Goal: Task Accomplishment & Management: Manage account settings

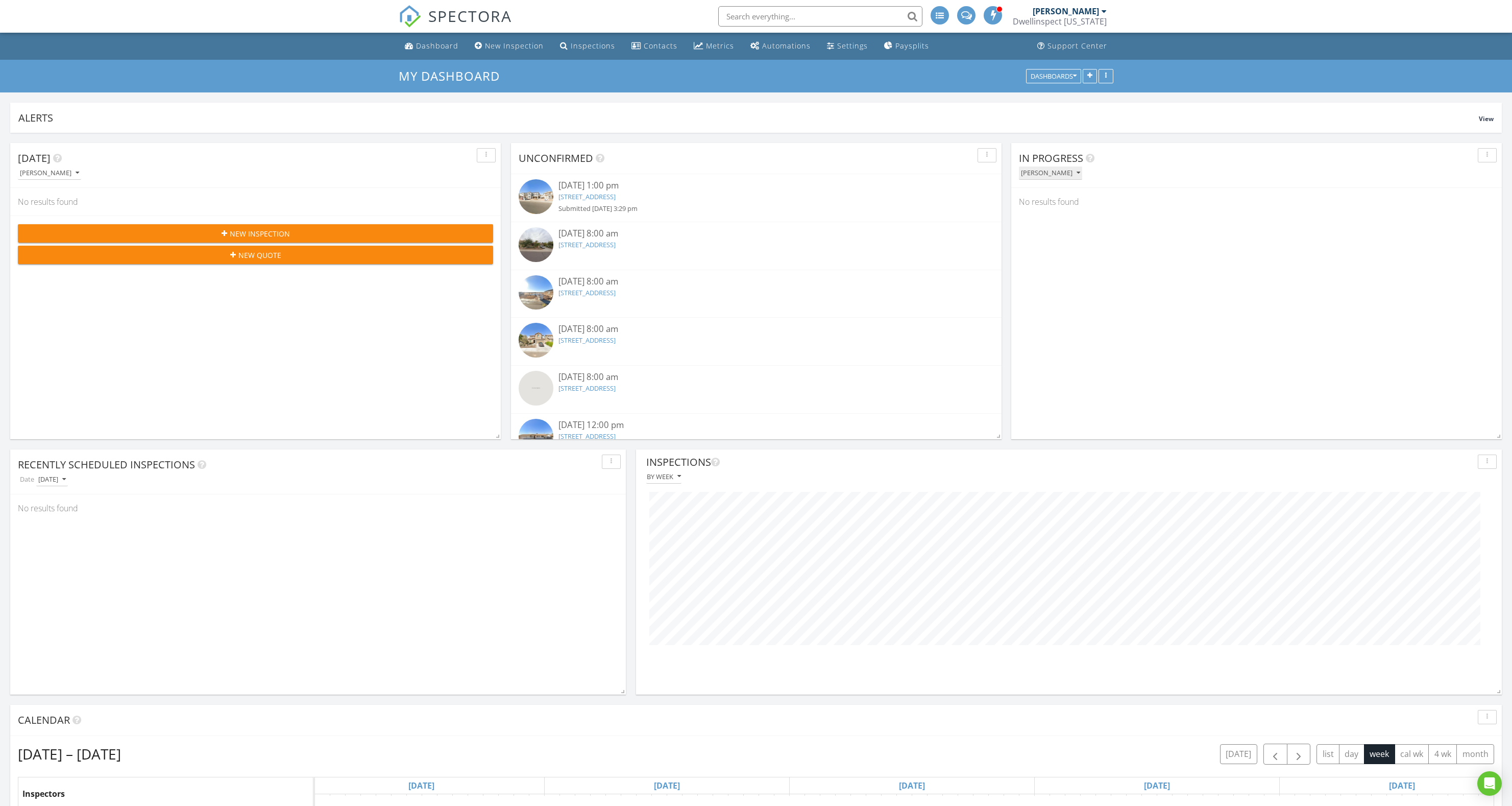
click at [1045, 170] on div "[PERSON_NAME]" at bounding box center [1051, 173] width 59 height 7
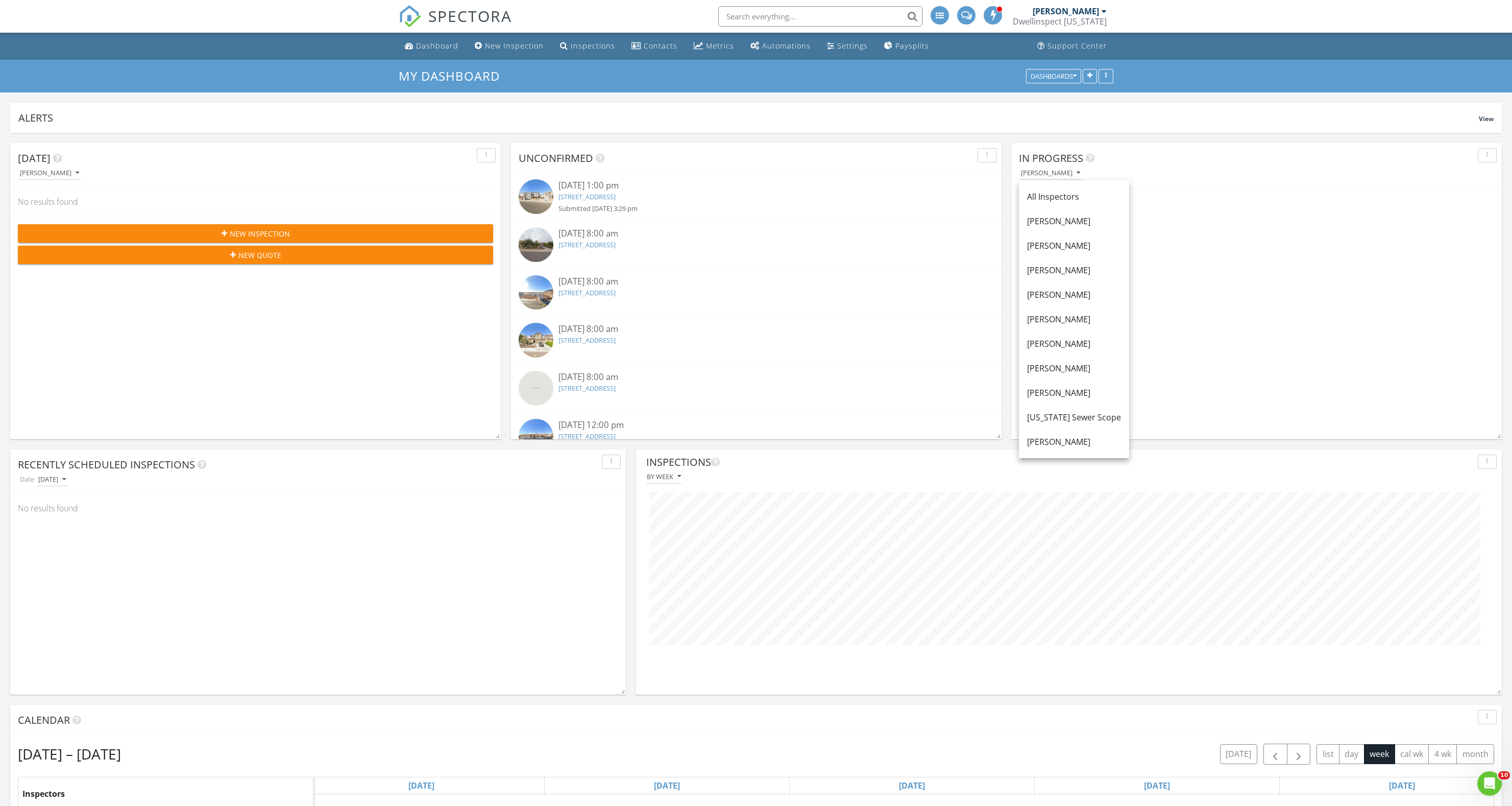
click at [1093, 416] on div "[US_STATE] Sewer Scope" at bounding box center [1074, 417] width 94 height 12
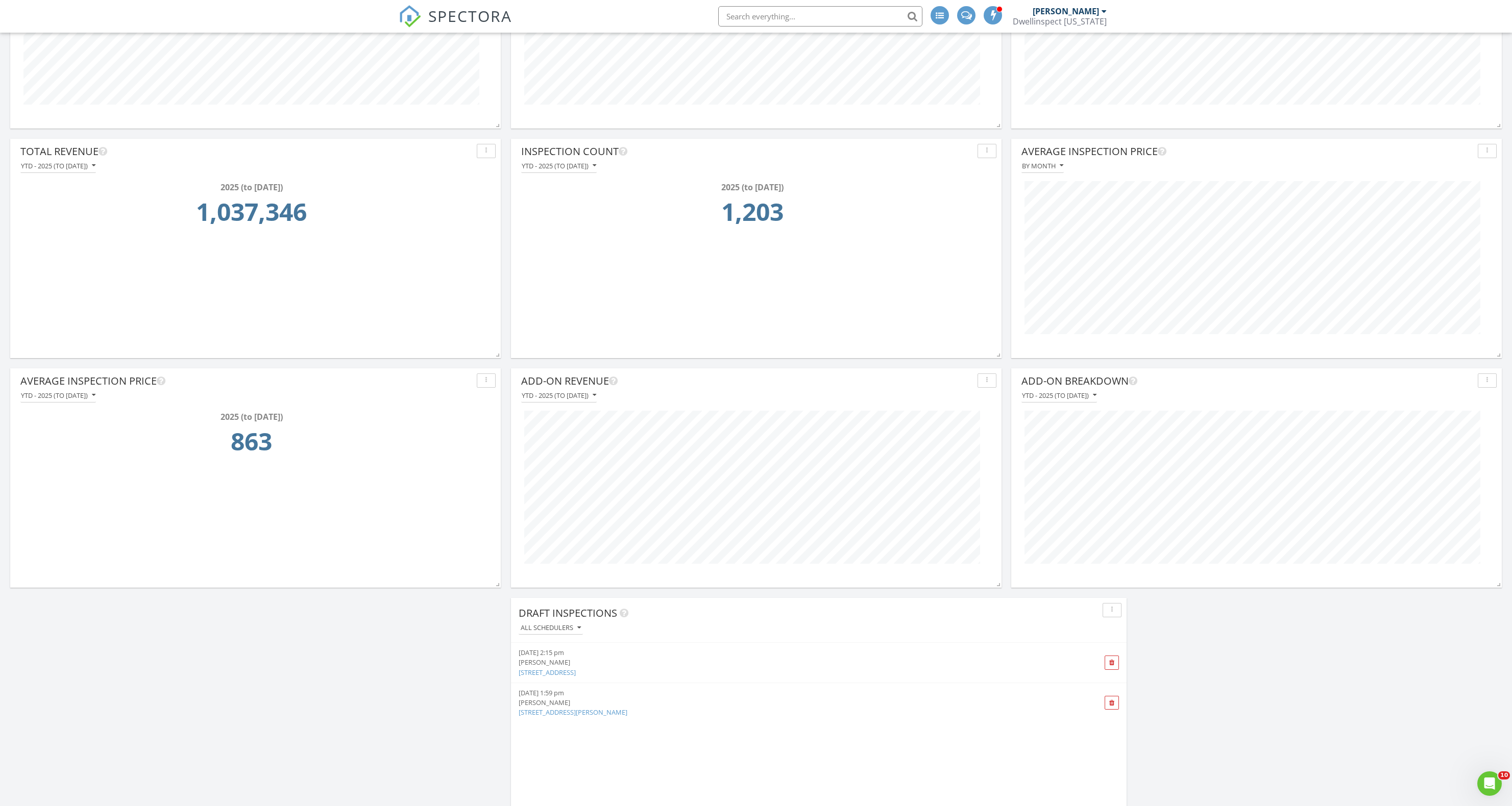
scroll to position [1585, 0]
click at [74, 169] on div "YTD - 2025 (to Aug 27th)" at bounding box center [58, 167] width 75 height 7
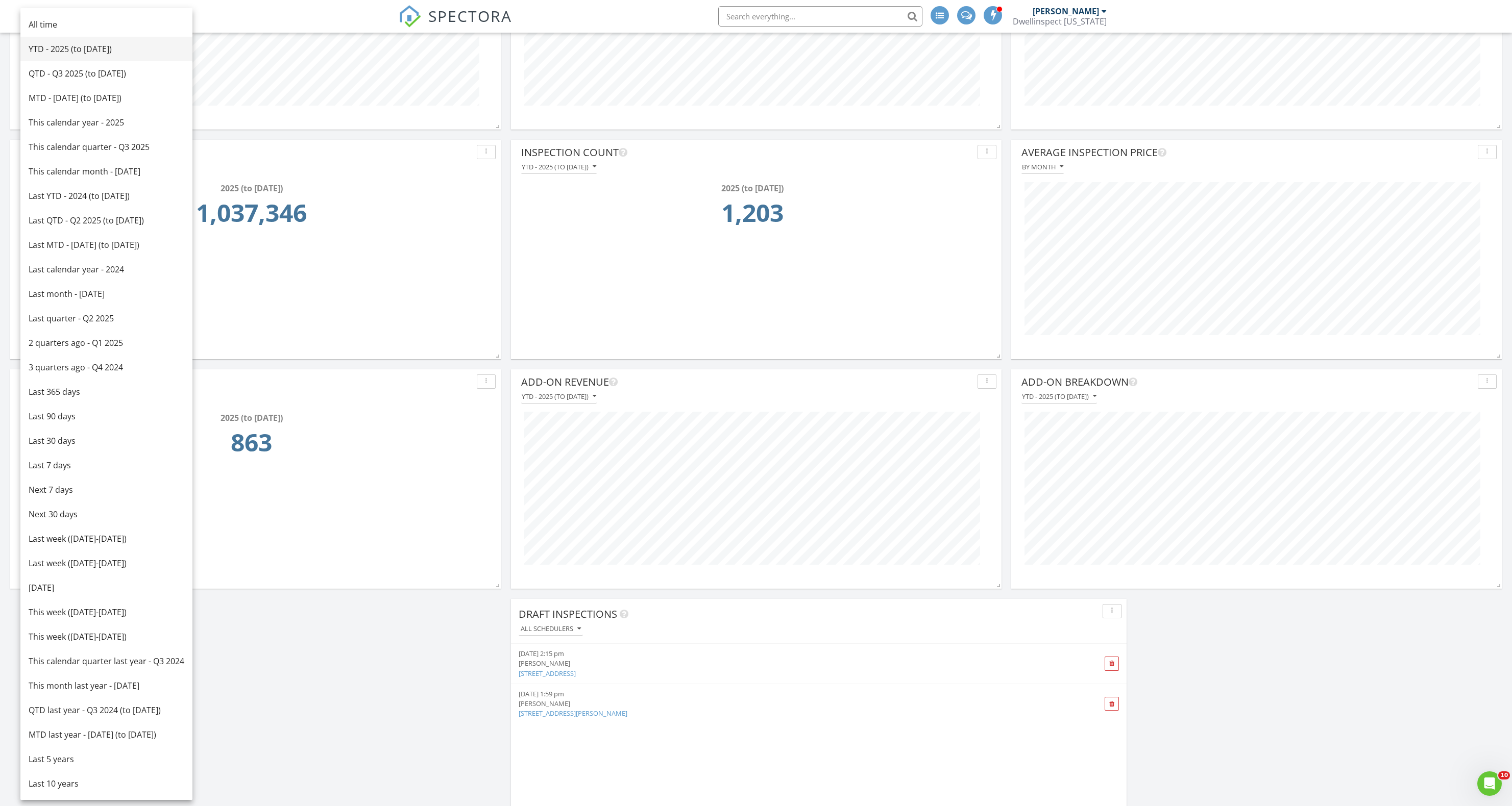
click at [79, 49] on div "YTD - 2025 (to Aug 27th)" at bounding box center [106, 49] width 156 height 12
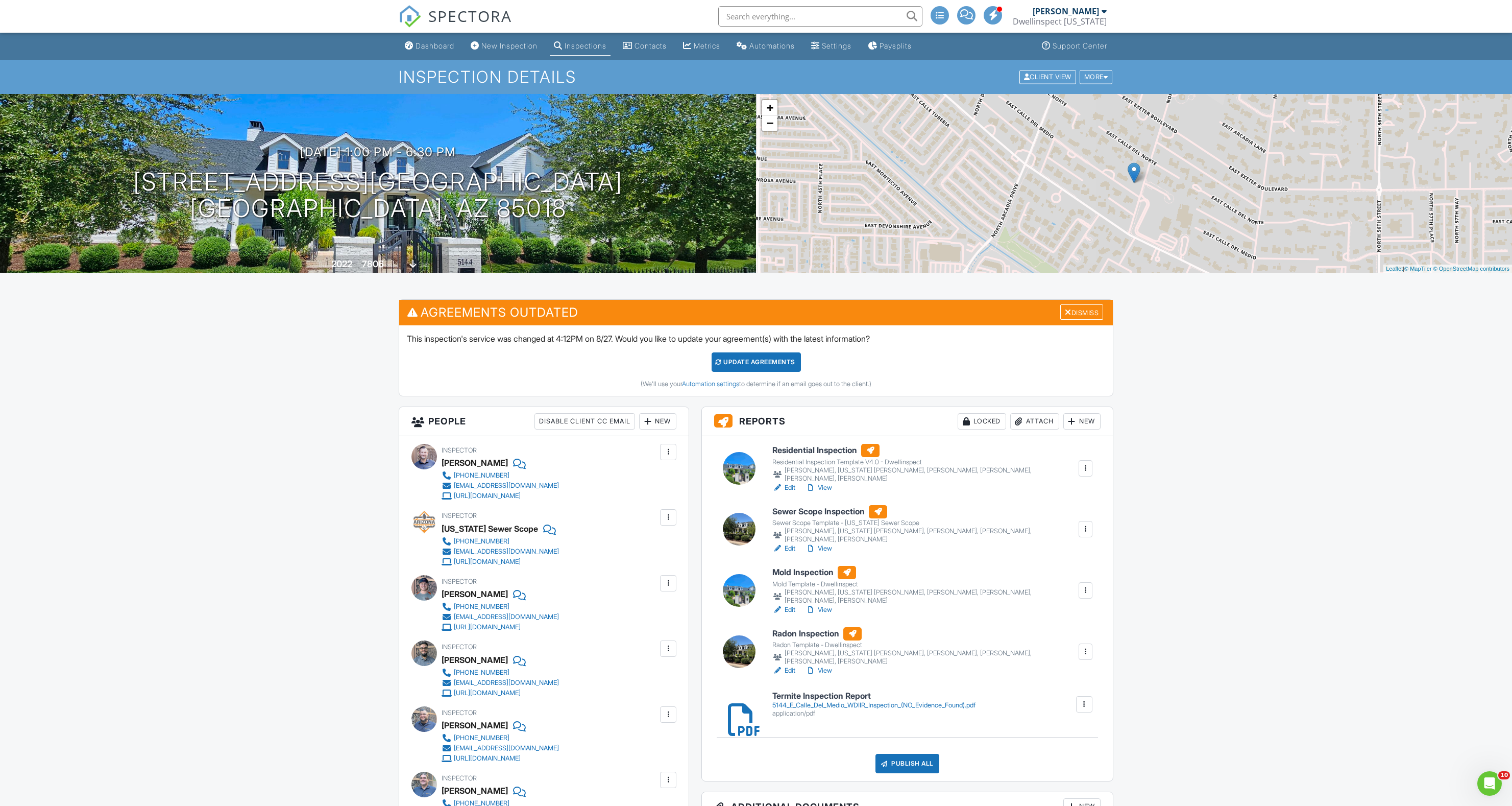
click at [831, 549] on link "View" at bounding box center [819, 548] width 27 height 10
click at [1085, 531] on div at bounding box center [1085, 528] width 10 height 10
click at [1074, 550] on link "Quick Publish" at bounding box center [1050, 549] width 75 height 11
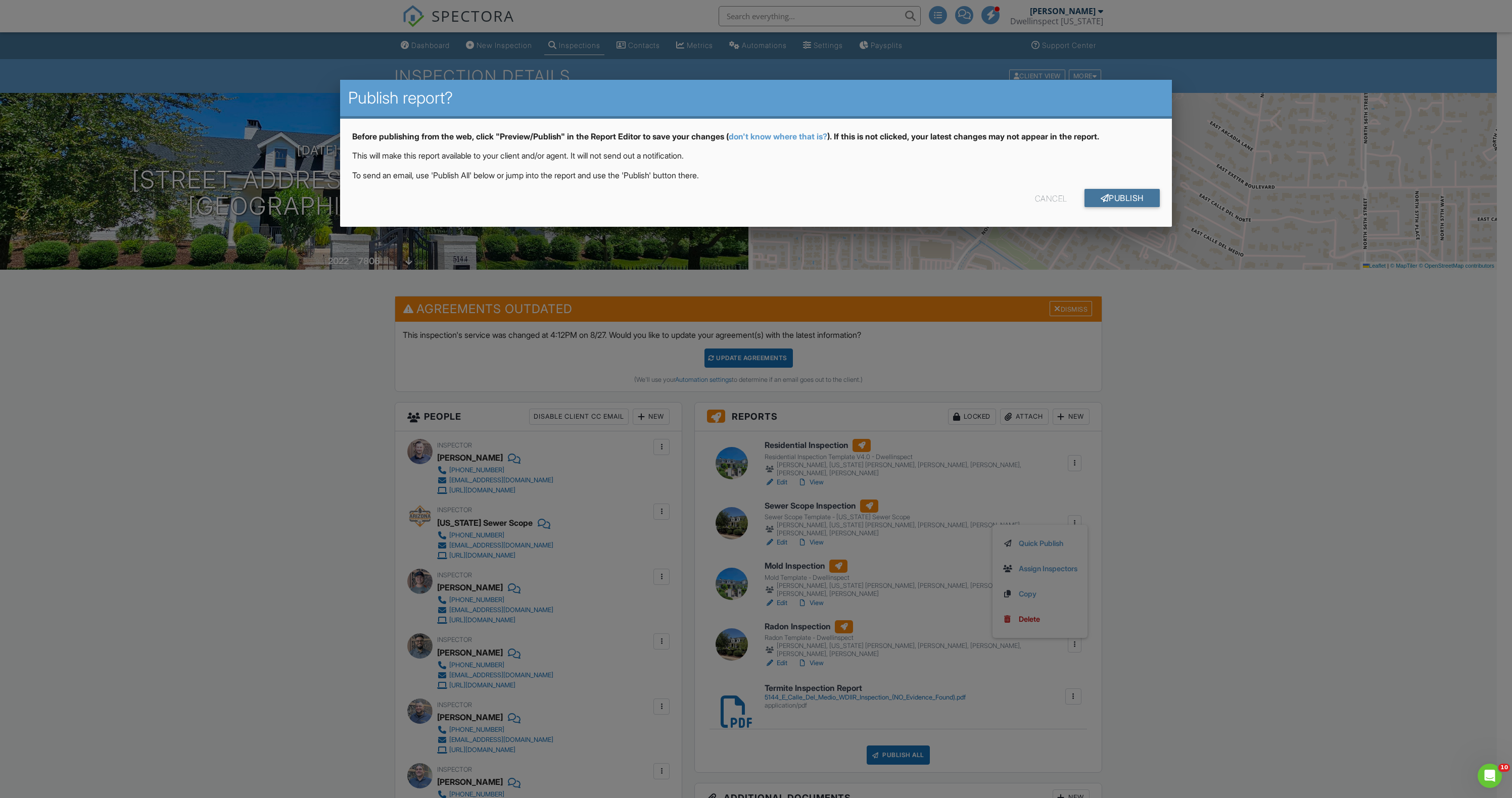
click at [1113, 201] on link "Publish" at bounding box center [1122, 198] width 75 height 18
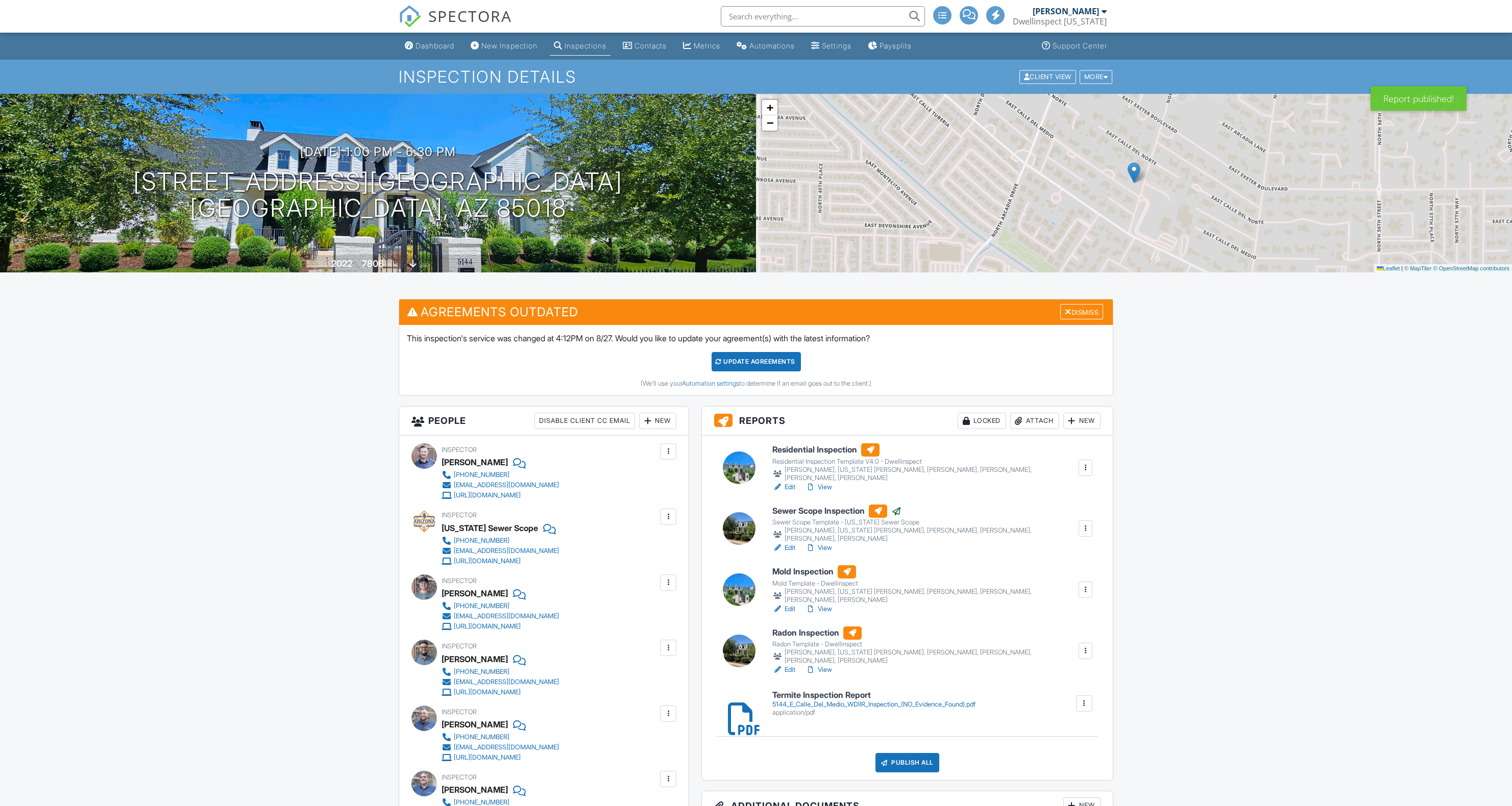
click at [1085, 529] on div at bounding box center [1085, 528] width 10 height 10
click at [1073, 546] on link "Assign Inspectors" at bounding box center [1047, 549] width 83 height 11
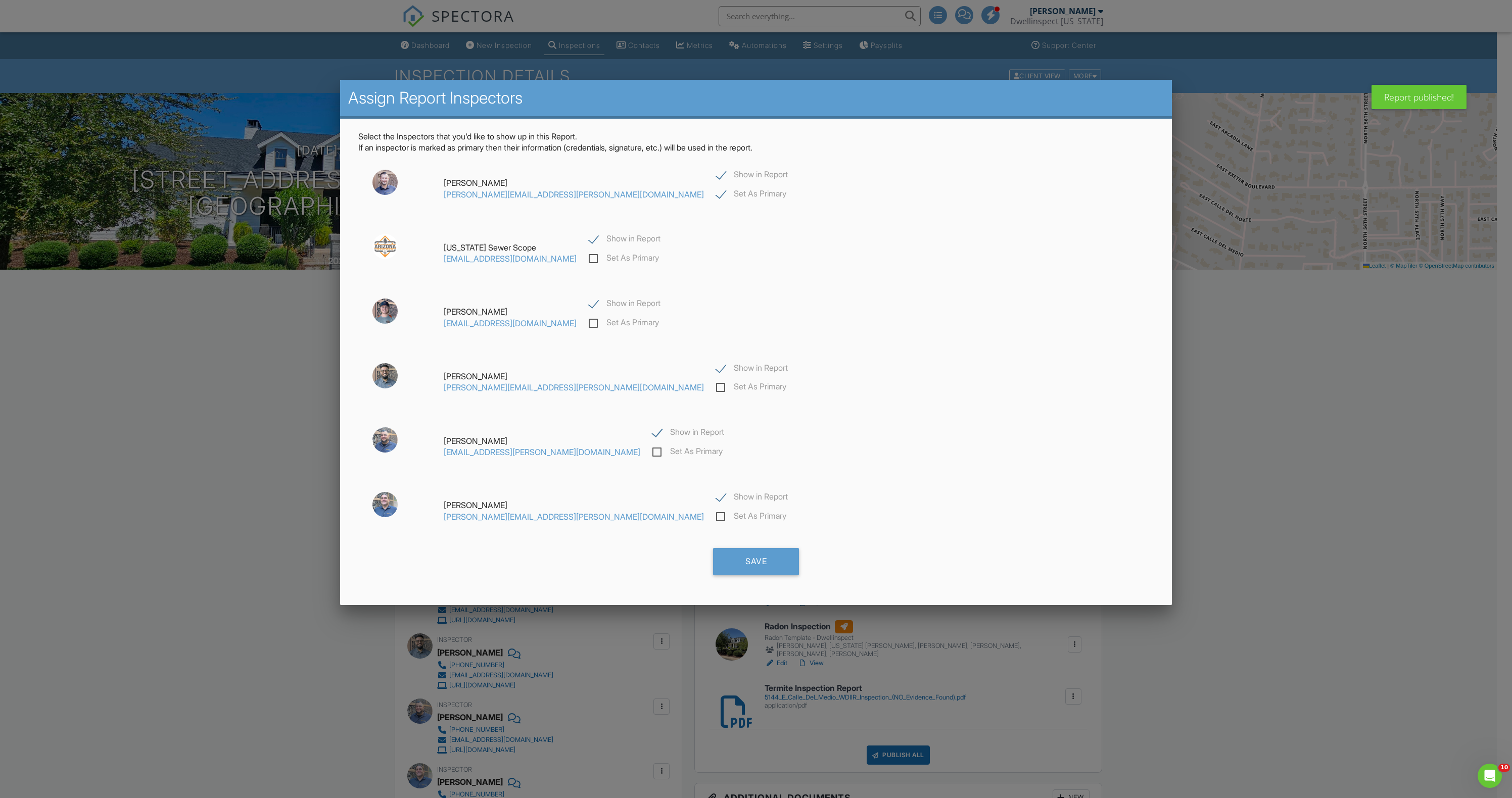
click at [716, 373] on label "Show in Report" at bounding box center [752, 370] width 72 height 13
checkbox input "false"
click at [589, 303] on label "Show in Report" at bounding box center [625, 305] width 72 height 13
checkbox input "false"
click at [589, 256] on label "Set As Primary" at bounding box center [624, 259] width 70 height 13
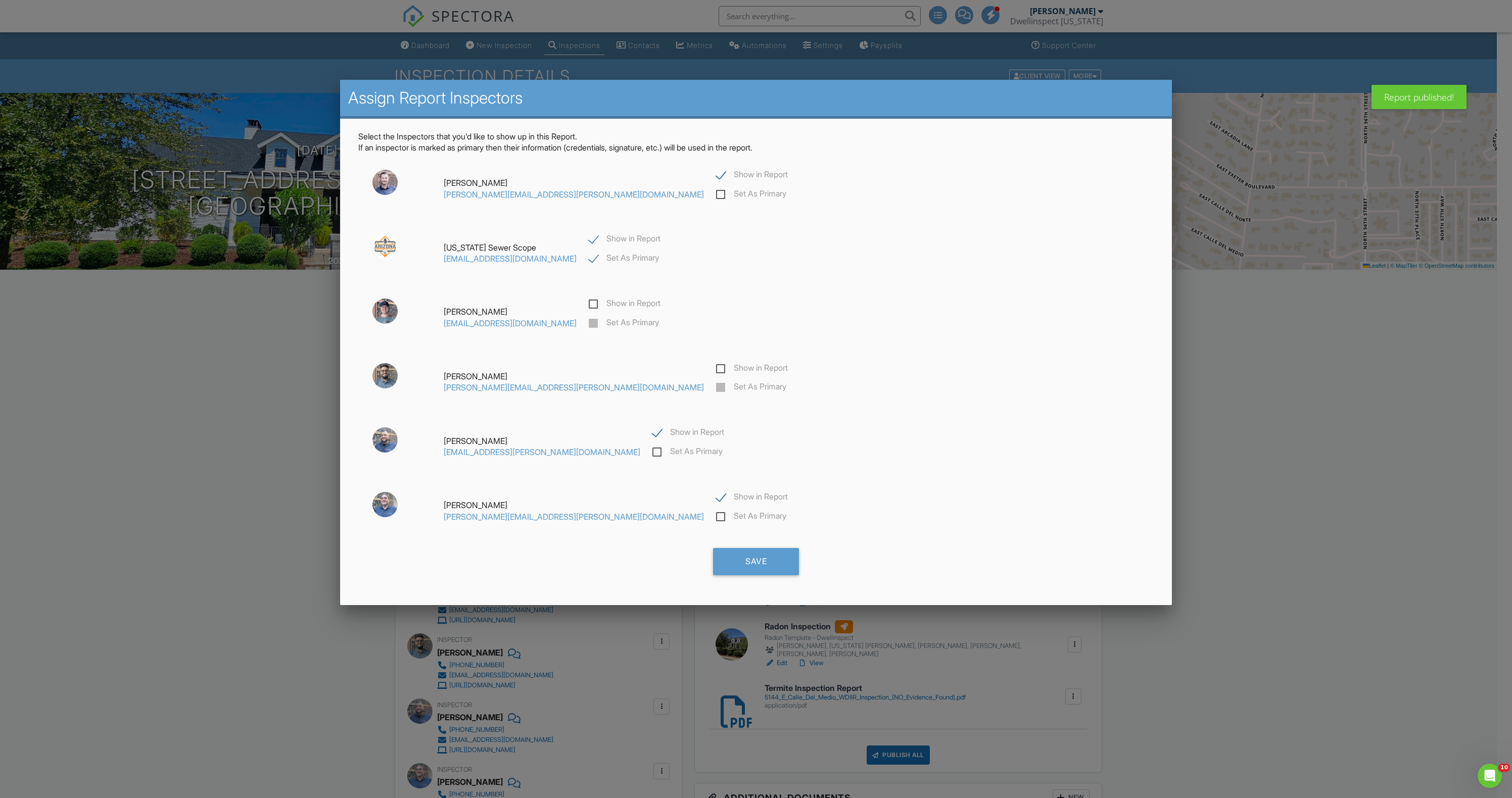
checkbox input "false"
checkbox input "true"
click at [716, 173] on label "Show in Report" at bounding box center [752, 176] width 72 height 13
checkbox input "false"
drag, startPoint x: 621, startPoint y: 437, endPoint x: 622, endPoint y: 465, distance: 28.0
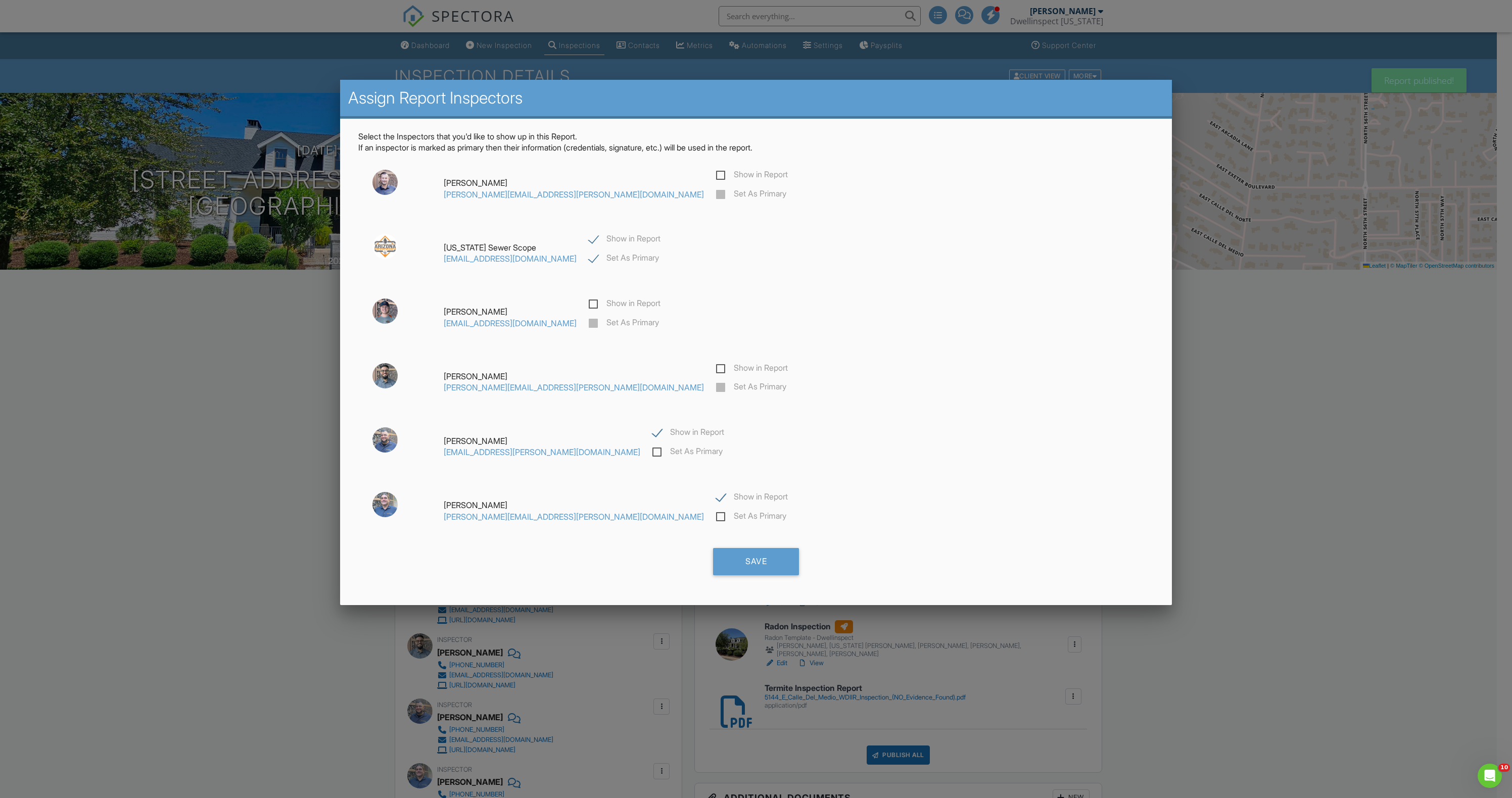
click at [653, 437] on label "Show in Report" at bounding box center [689, 434] width 72 height 13
checkbox input "false"
click at [716, 503] on label "Show in Report" at bounding box center [752, 499] width 72 height 13
checkbox input "false"
click at [758, 557] on div "Save" at bounding box center [756, 562] width 86 height 27
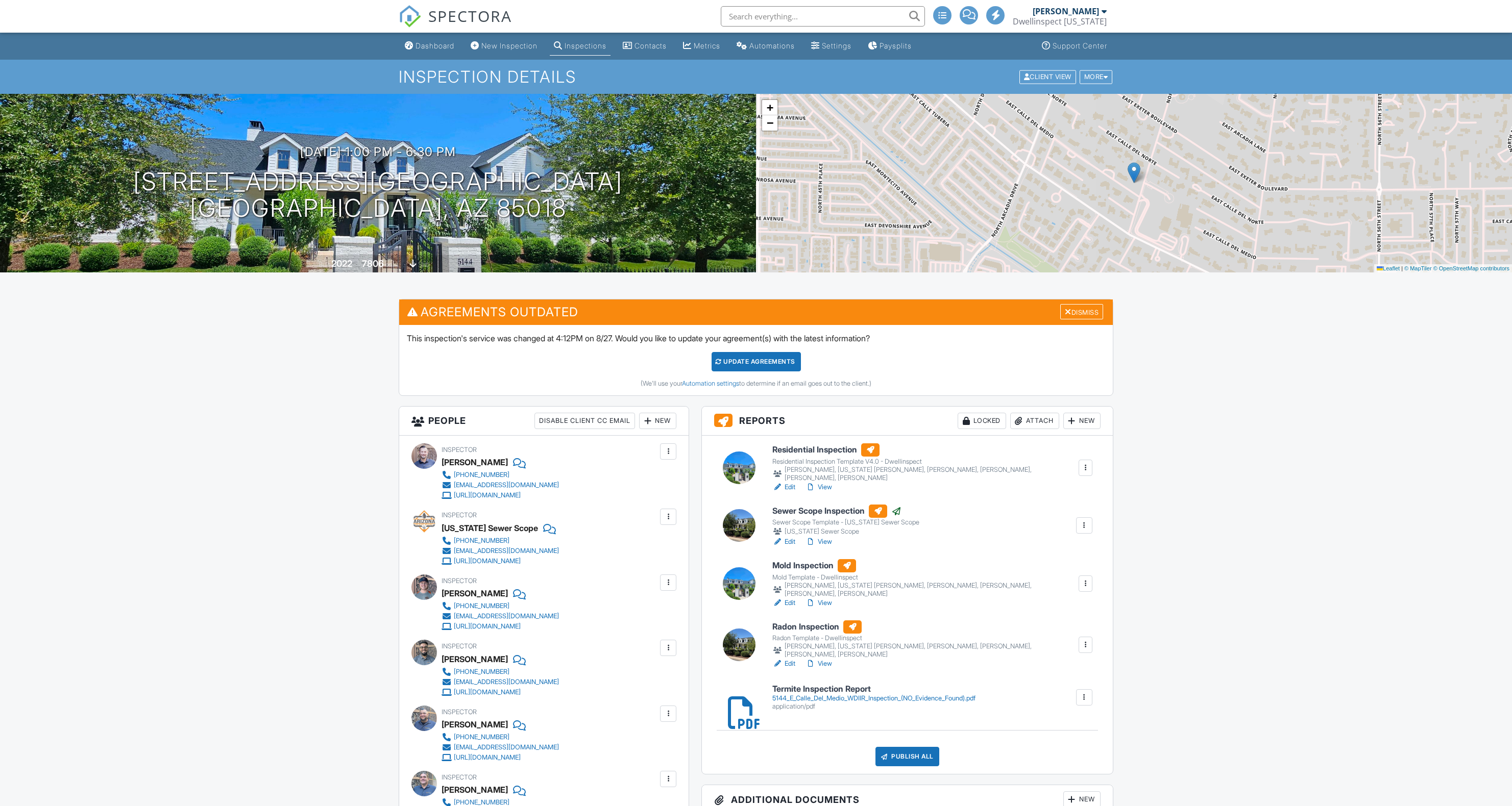
click at [1088, 468] on div at bounding box center [1085, 468] width 10 height 10
click at [1067, 511] on link "Assign Inspectors" at bounding box center [1050, 513] width 75 height 11
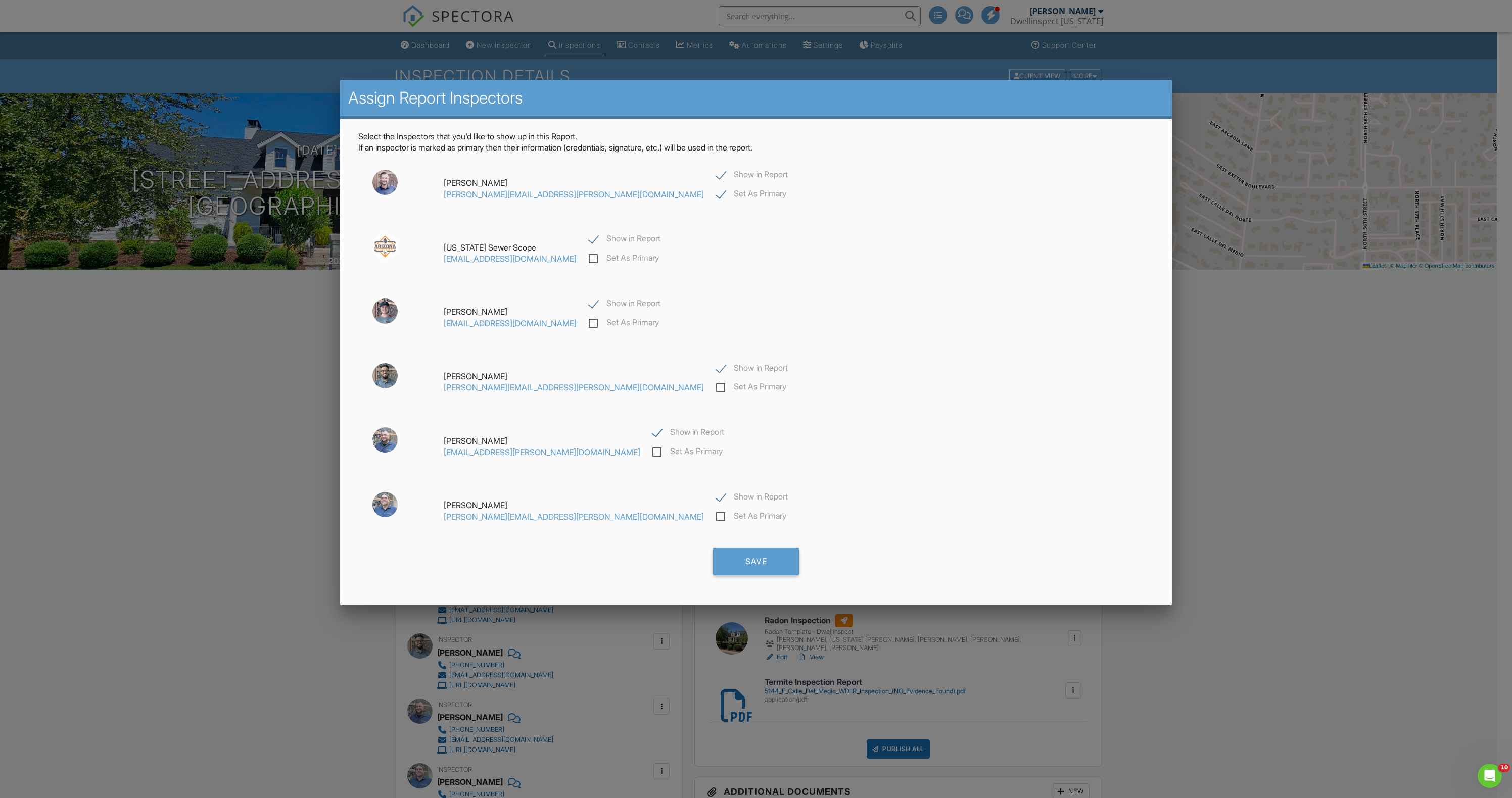
click at [613, 237] on label "Show in Report" at bounding box center [625, 241] width 72 height 13
checkbox input "false"
click at [625, 296] on div "Luke Harshman lukemharshman@gmail.com Show in Report Set As Primary" at bounding box center [755, 317] width 795 height 55
click at [613, 300] on label "Show in Report" at bounding box center [625, 305] width 72 height 13
checkbox input "false"
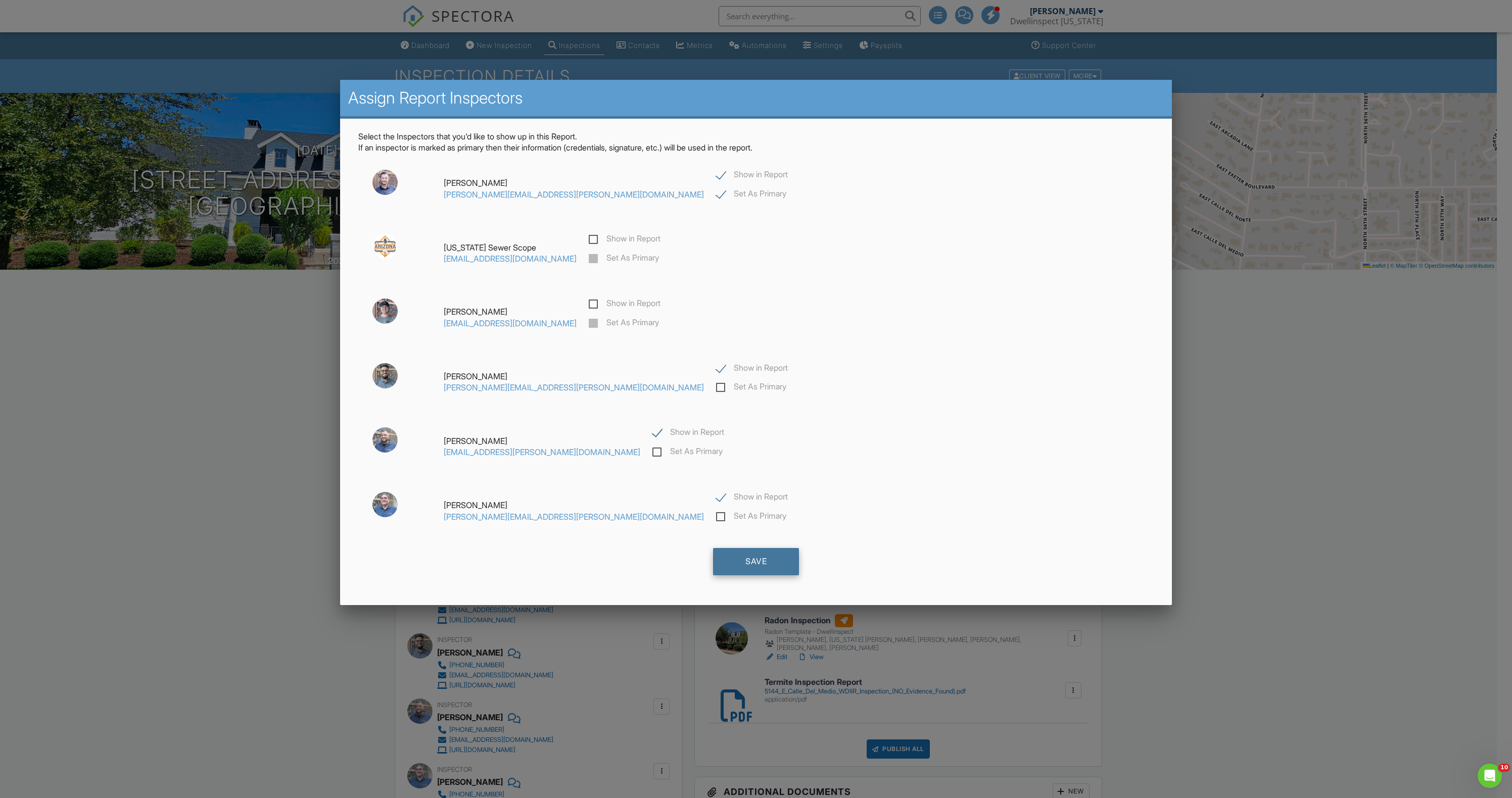
click at [761, 552] on div "Save" at bounding box center [756, 562] width 86 height 27
